Goal: Navigation & Orientation: Find specific page/section

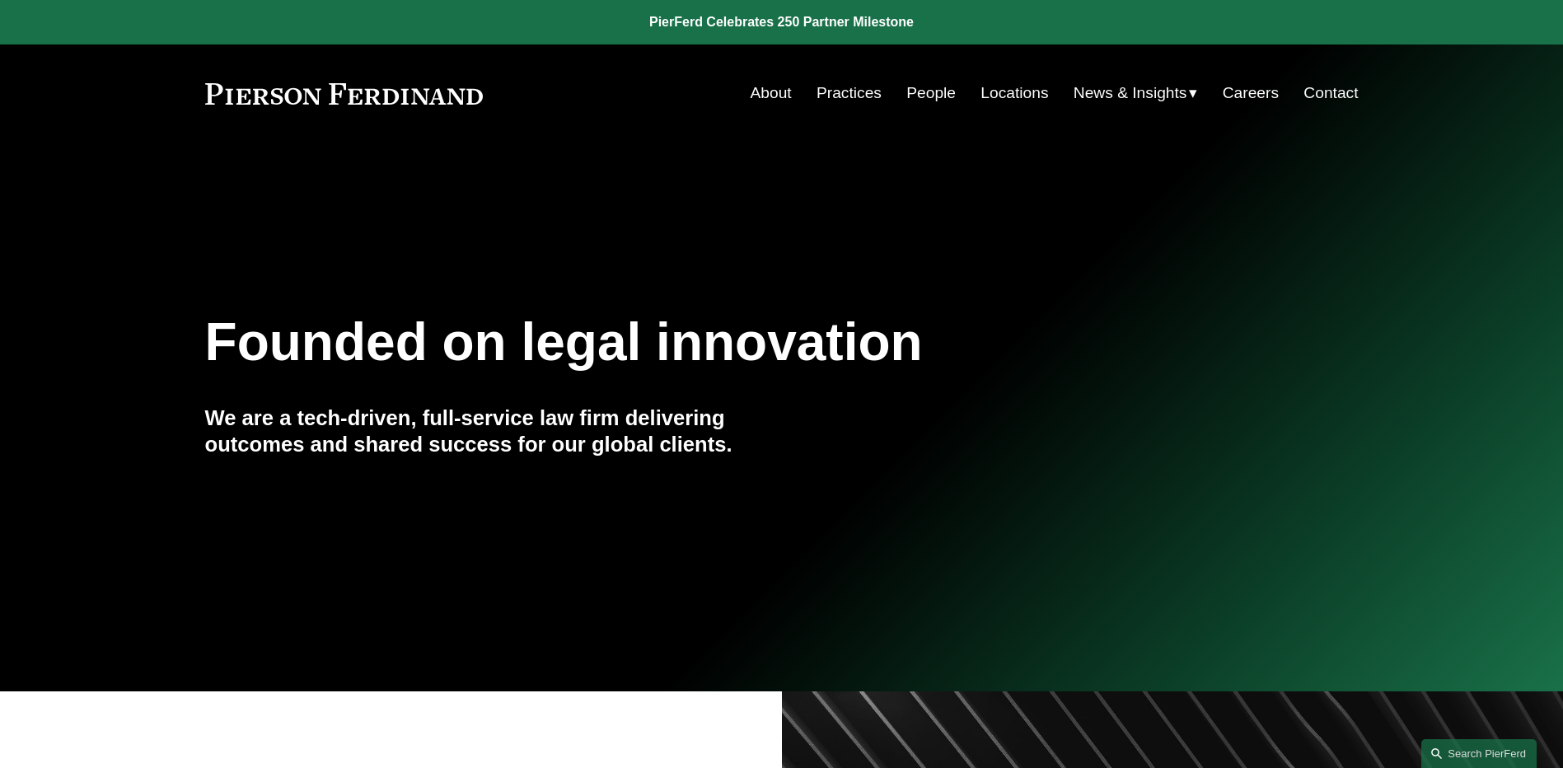
click at [942, 86] on link "People" at bounding box center [930, 92] width 49 height 31
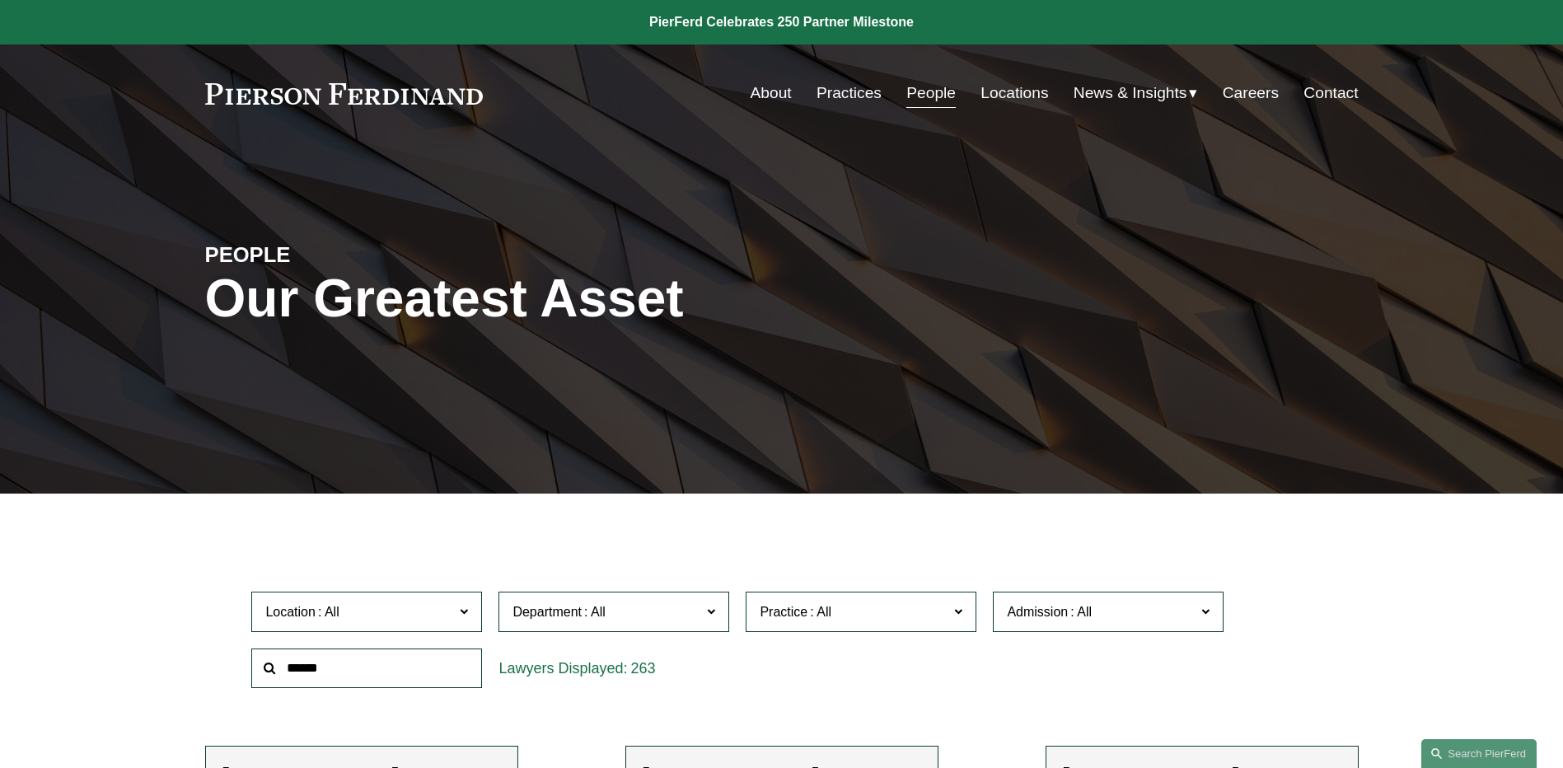
click at [0, 0] on span "News" at bounding box center [0, 0] width 0 height 0
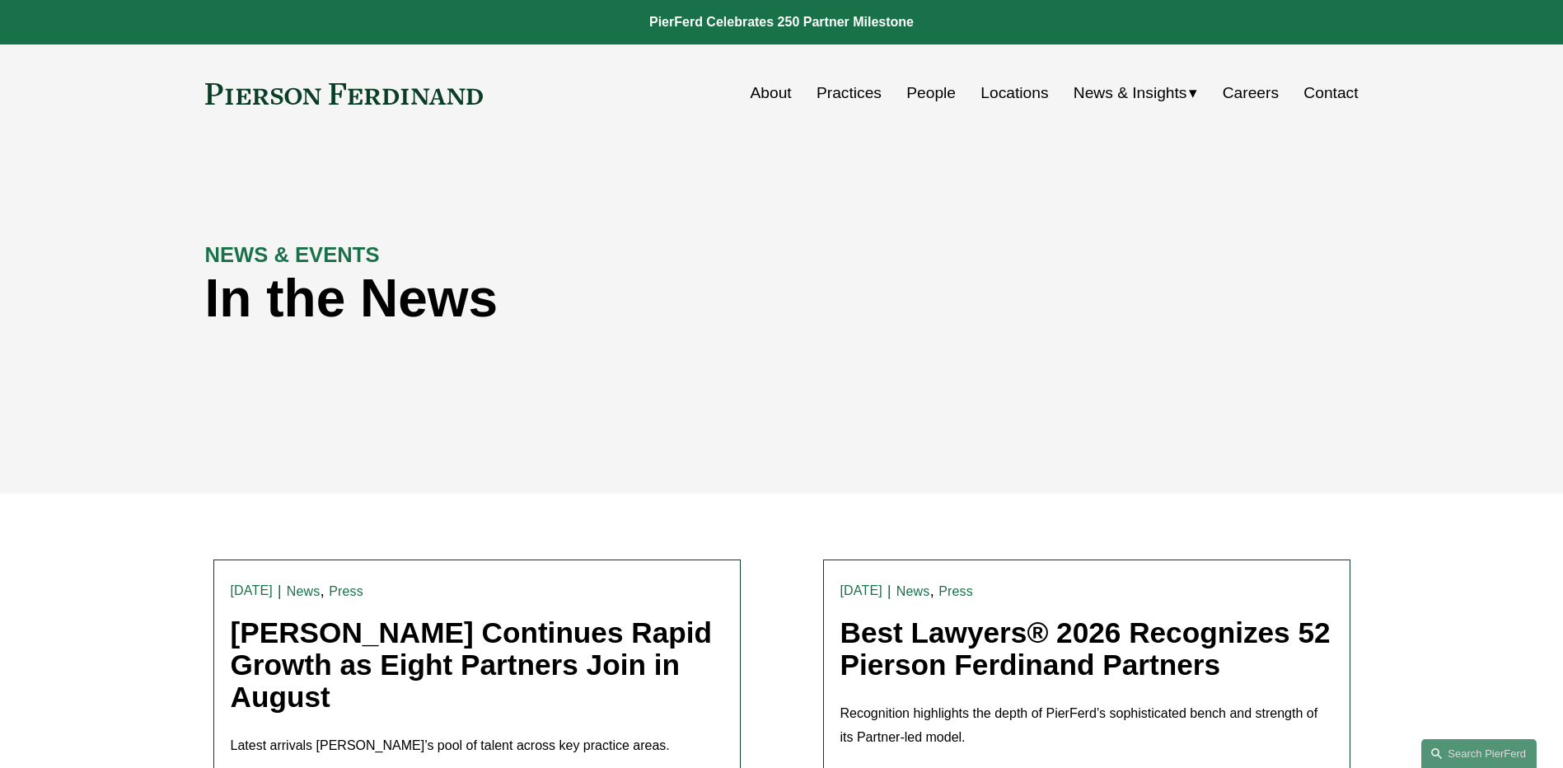
click at [909, 96] on link "People" at bounding box center [930, 92] width 49 height 31
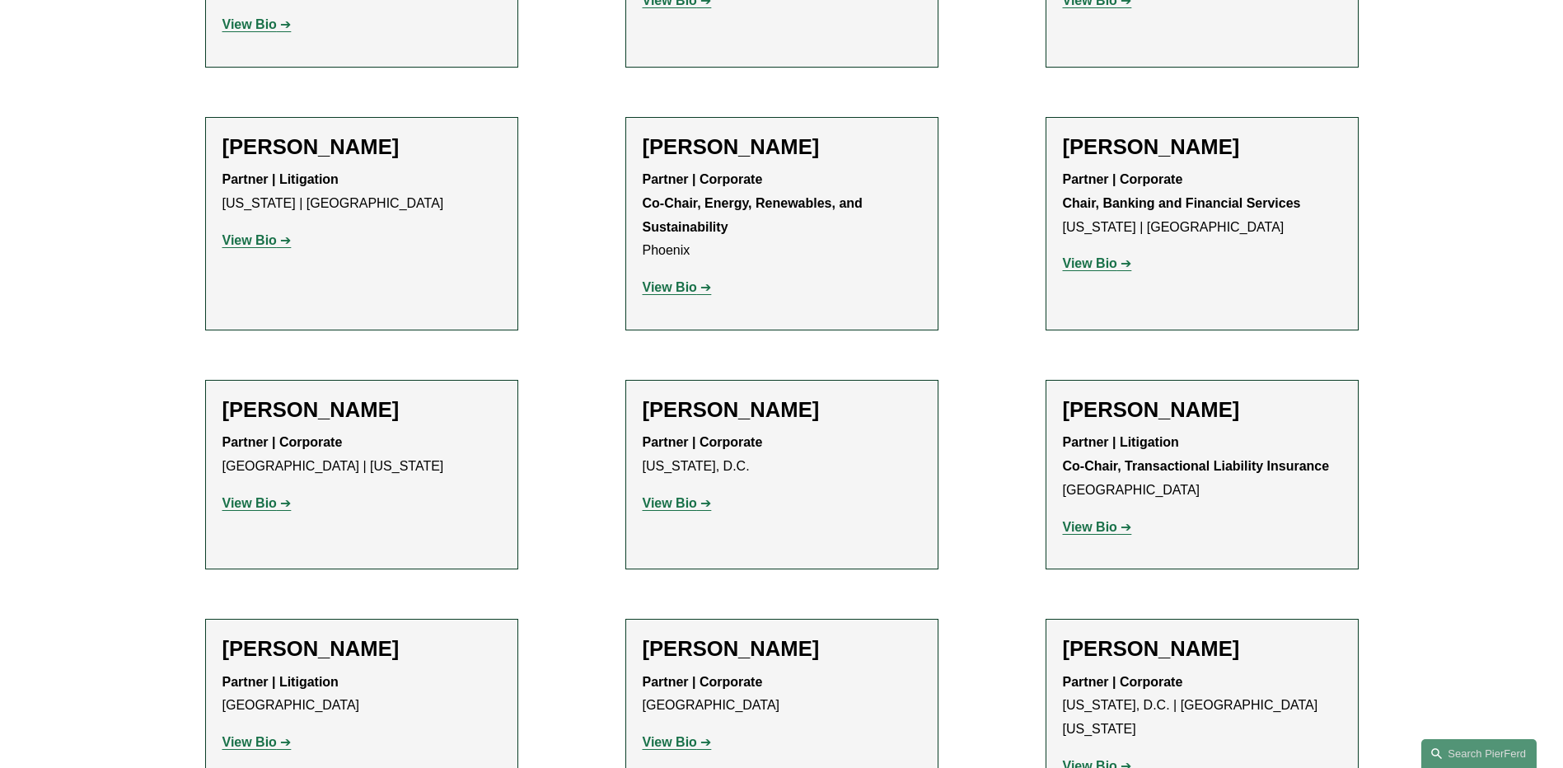
scroll to position [5684, 0]
